Goal: Task Accomplishment & Management: Manage account settings

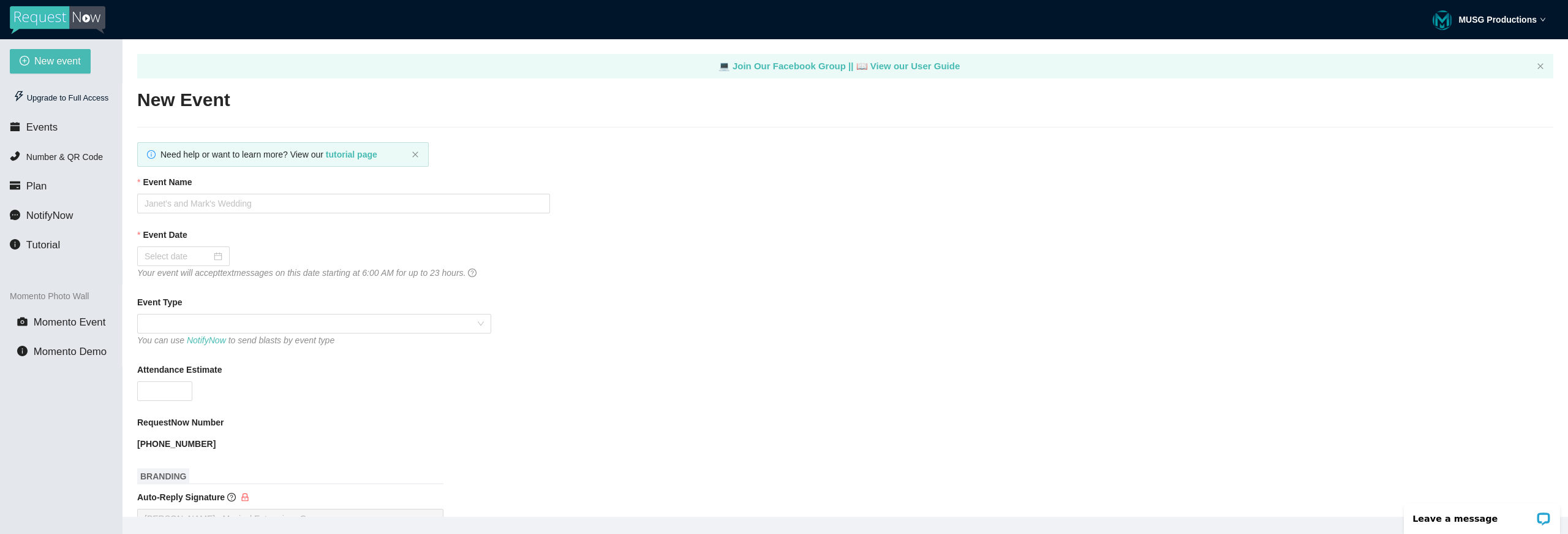
click at [1504, 13] on div "MUSG Productions" at bounding box center [1489, 19] width 113 height 39
click at [1463, 55] on span "Profile" at bounding box center [1469, 53] width 29 height 12
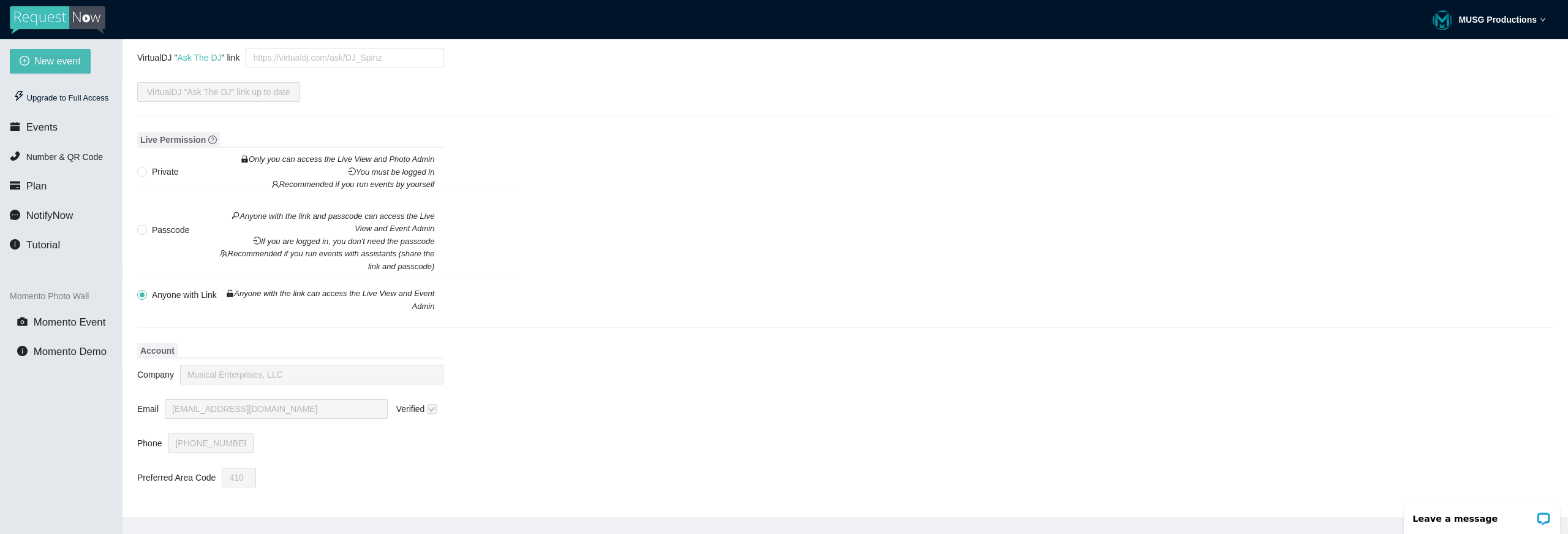
scroll to position [39, 0]
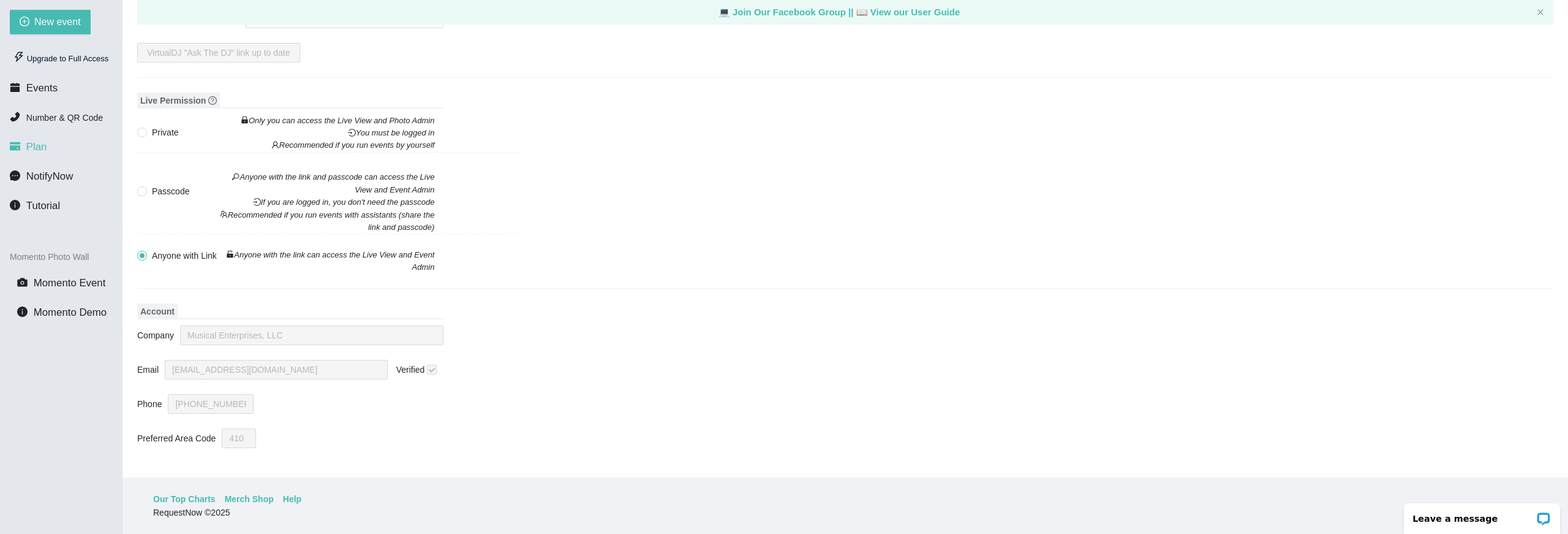
click at [36, 150] on span "Plan" at bounding box center [36, 146] width 21 height 12
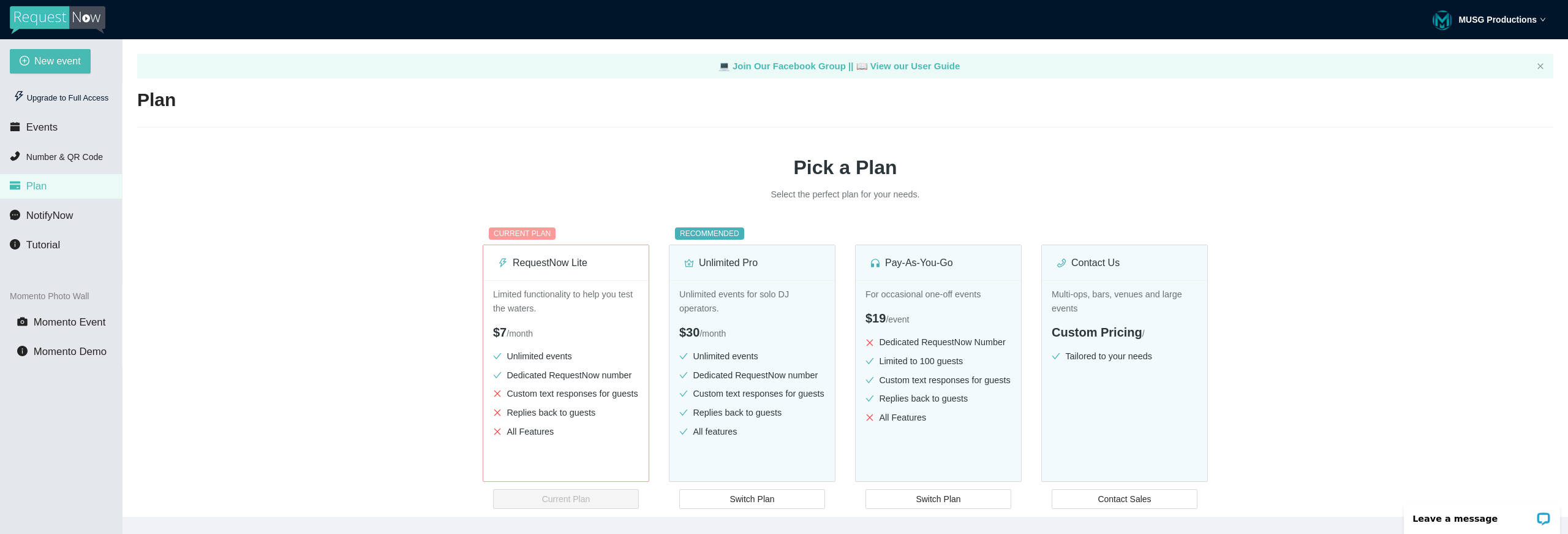
click at [1500, 21] on strong "MUSG Productions" at bounding box center [1497, 19] width 78 height 10
click at [1465, 55] on span "Profile" at bounding box center [1469, 53] width 29 height 12
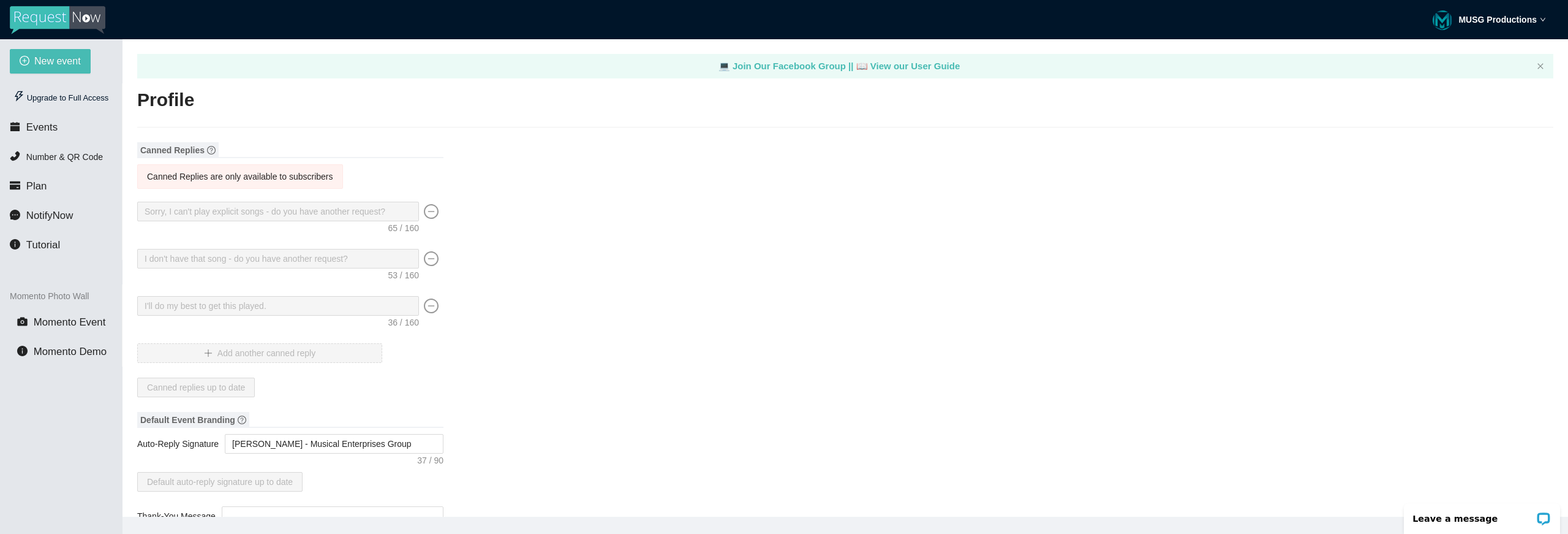
click at [1473, 20] on strong "MUSG Productions" at bounding box center [1497, 19] width 78 height 10
click at [1467, 58] on span "Profile" at bounding box center [1469, 53] width 29 height 12
type textarea "[URL][DOMAIN_NAME]"
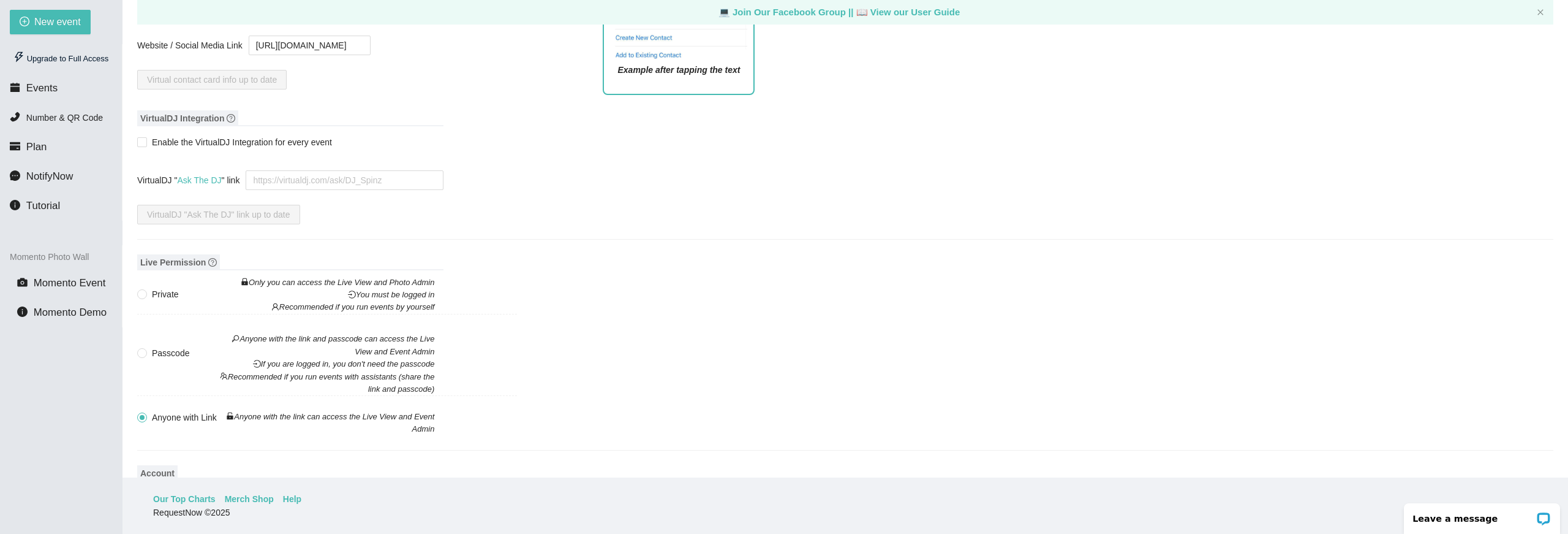
scroll to position [847, 0]
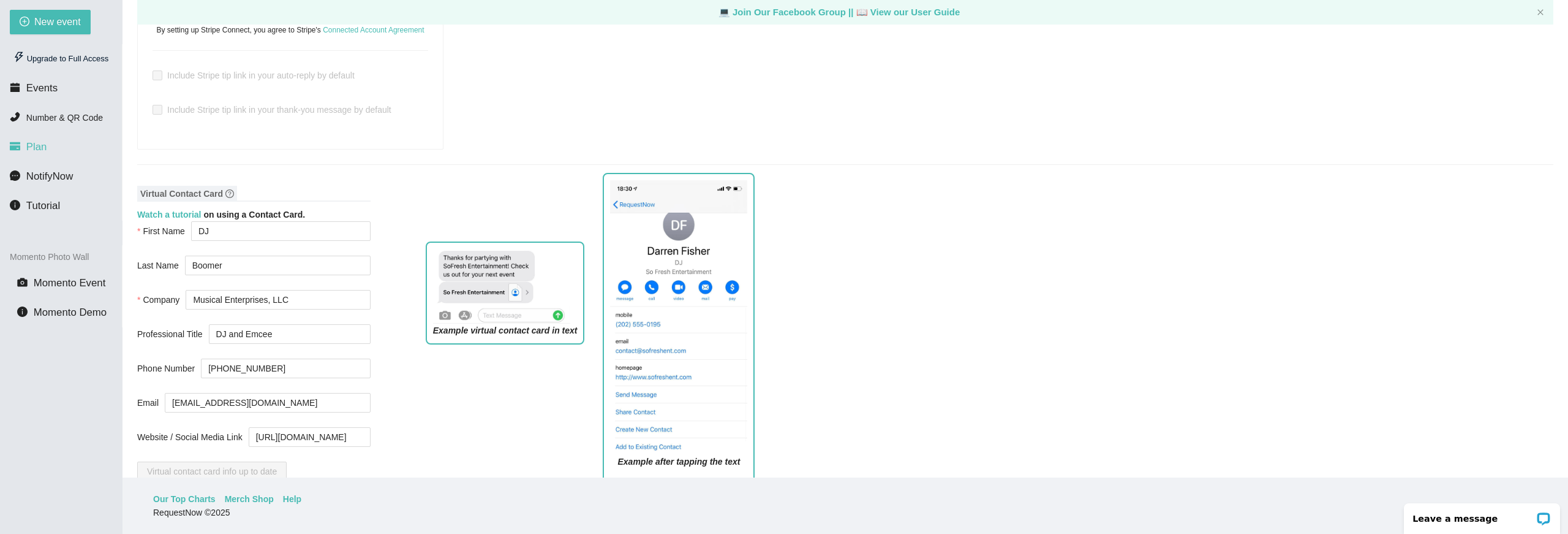
click at [31, 153] on span "Plan" at bounding box center [36, 146] width 21 height 12
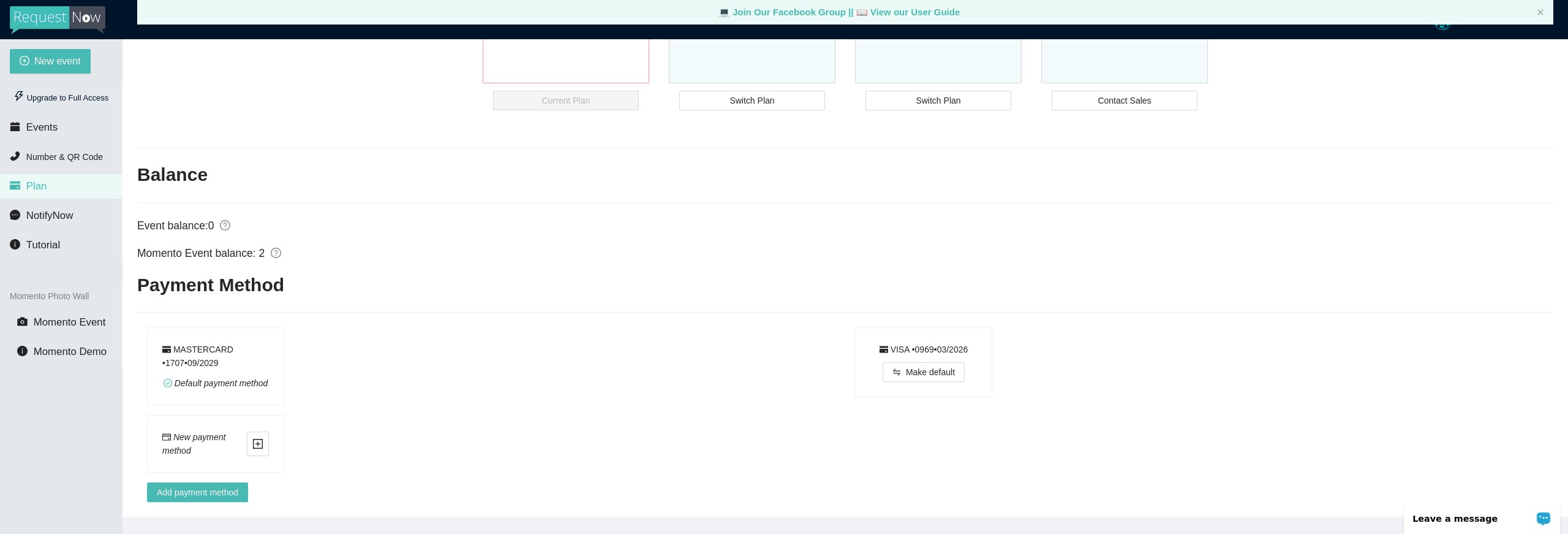
scroll to position [331, 0]
